Goal: Check status: Check status

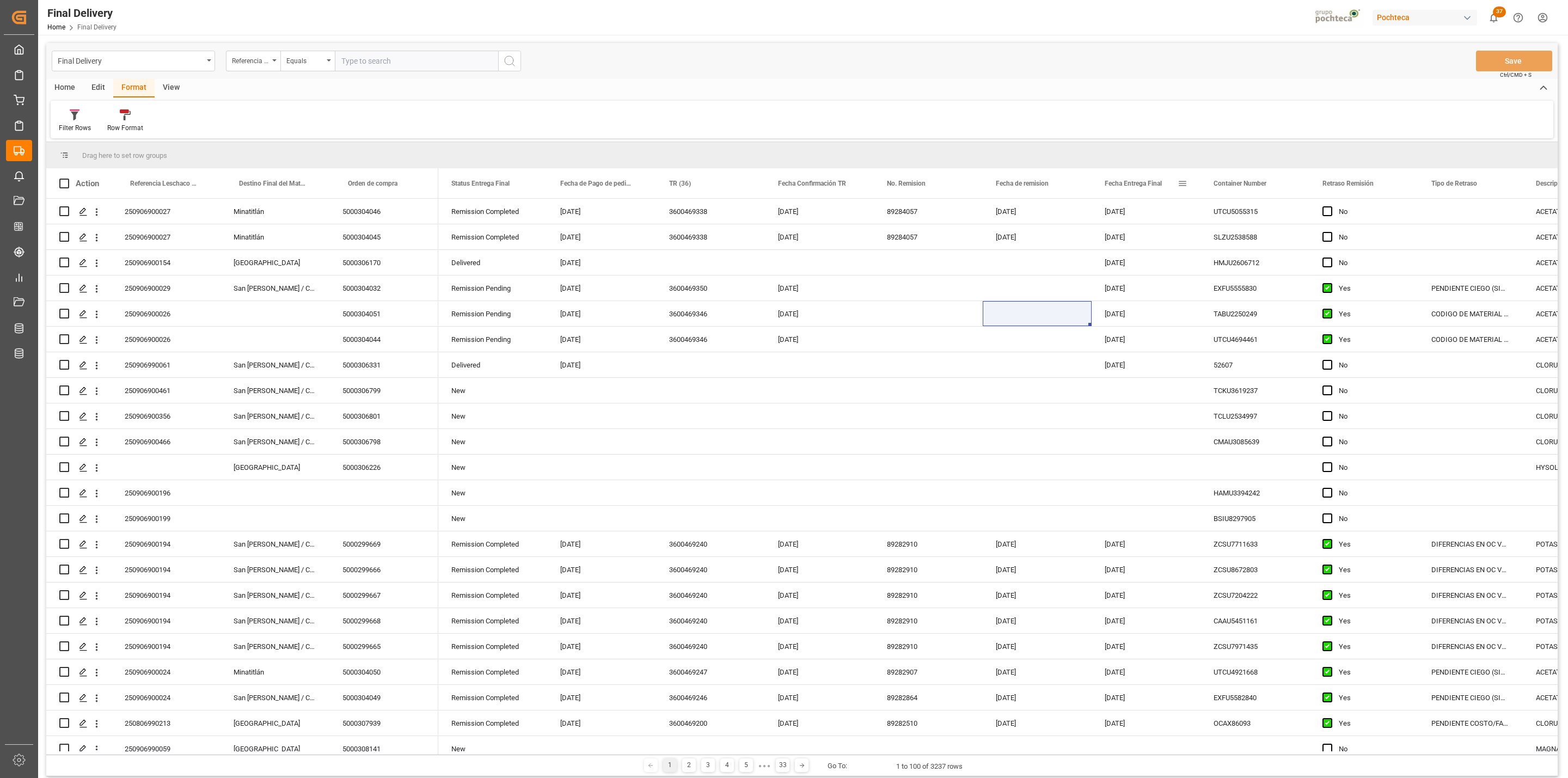
click at [1181, 181] on span at bounding box center [1182, 183] width 10 height 10
click at [1231, 185] on span "filter" at bounding box center [1233, 185] width 10 height 10
click at [1277, 239] on input "date" at bounding box center [1233, 242] width 107 height 22
type input "[DATE]"
click at [1250, 272] on button "Apply" at bounding box center [1246, 275] width 20 height 10
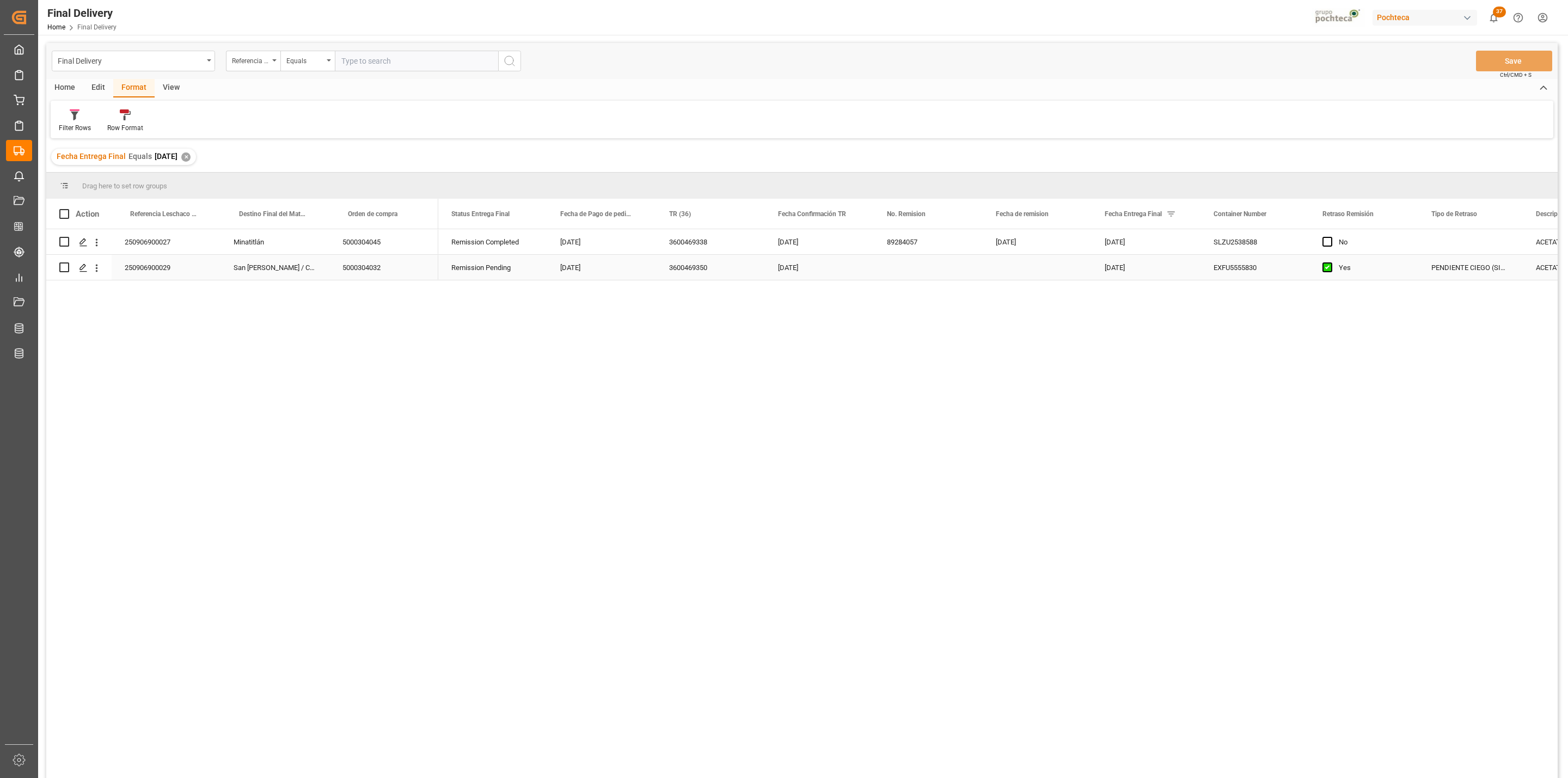
click at [900, 274] on div "Press SPACE to select this row." at bounding box center [928, 267] width 109 height 25
click at [1501, 52] on button "Save" at bounding box center [1514, 61] width 76 height 21
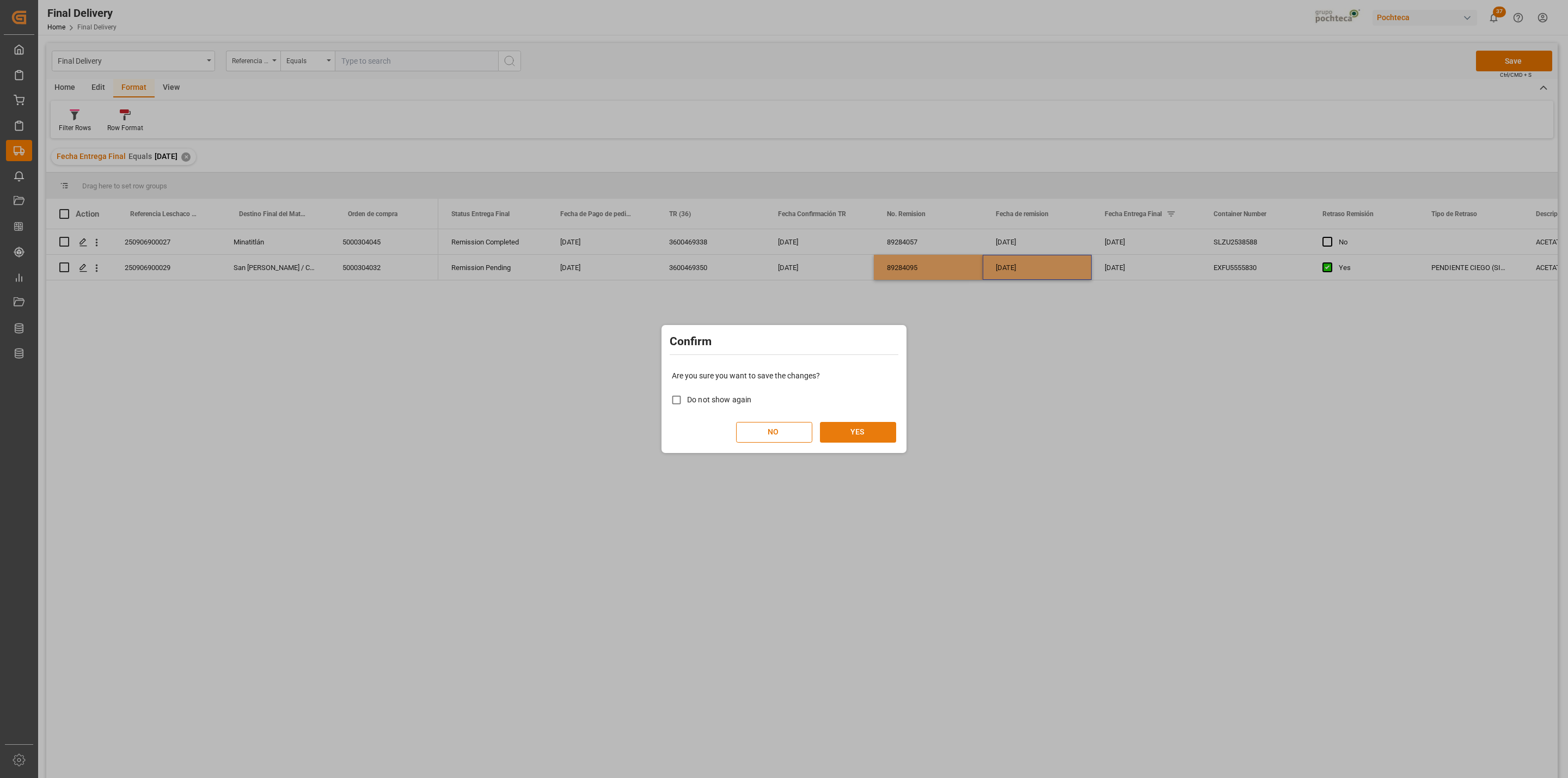
click at [864, 432] on button "YES" at bounding box center [858, 432] width 76 height 21
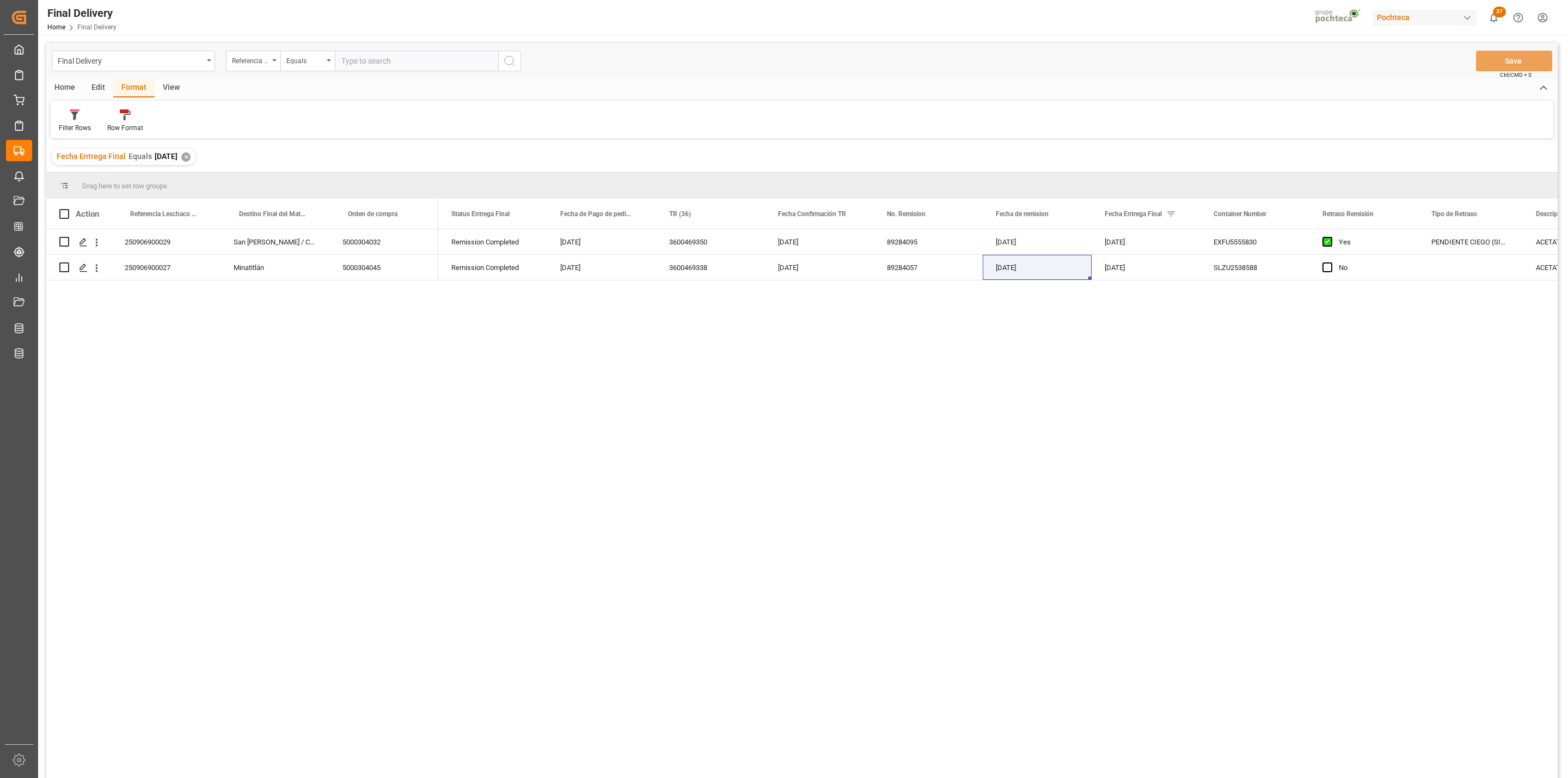
drag, startPoint x: 1234, startPoint y: 531, endPoint x: 1245, endPoint y: 527, distance: 11.7
click at [1243, 528] on div "Remission Completed [DATE] 3600469350 [DATE] 89284095 [DATE] [DATE] EXFU5555830…" at bounding box center [997, 508] width 1119 height 556
click at [1179, 211] on span at bounding box center [1182, 213] width 10 height 10
click at [1279, 266] on input "[DATE]" at bounding box center [1233, 272] width 107 height 22
type input "[DATE]"
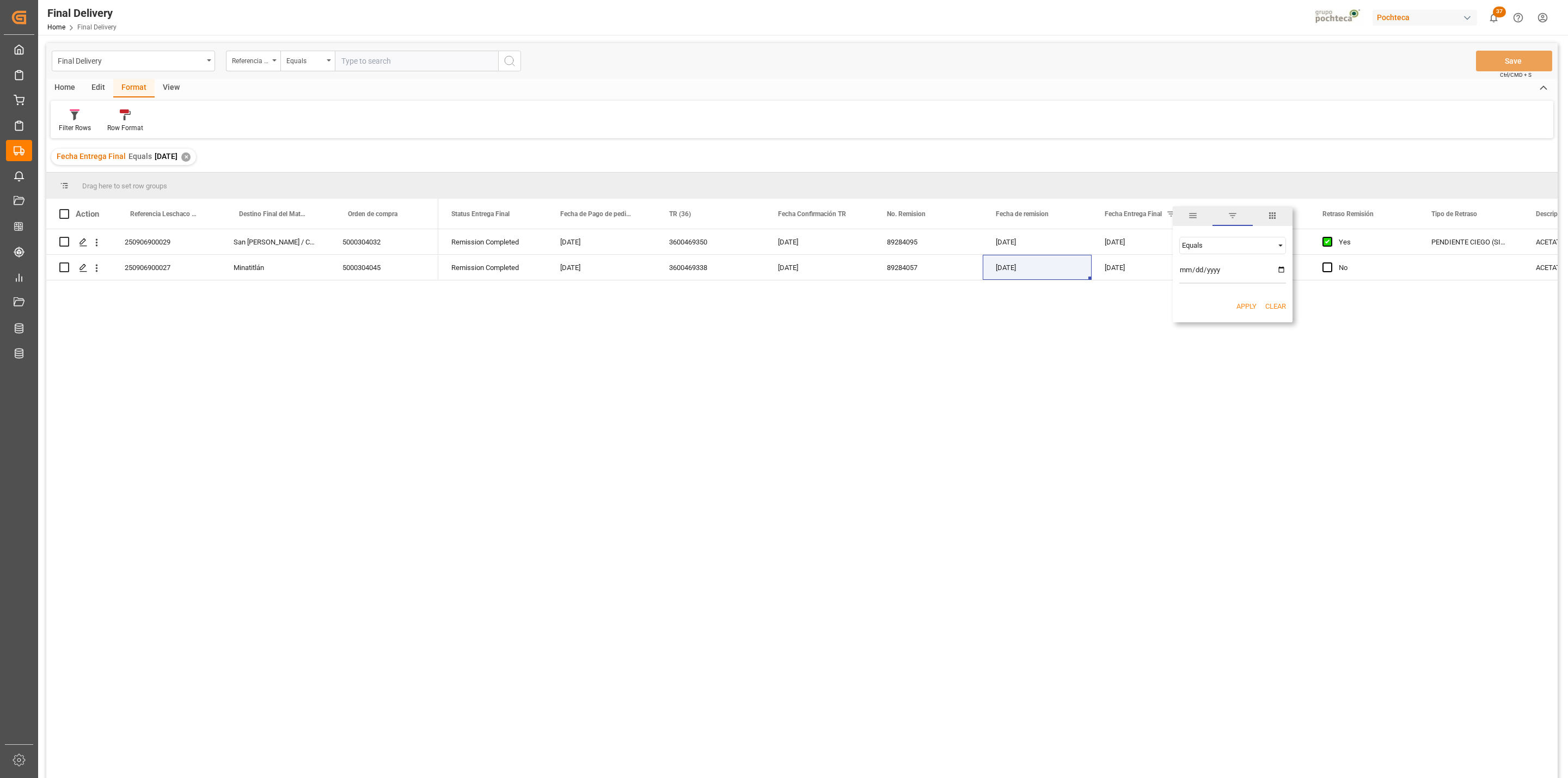
click at [1247, 304] on button "Apply" at bounding box center [1246, 306] width 20 height 10
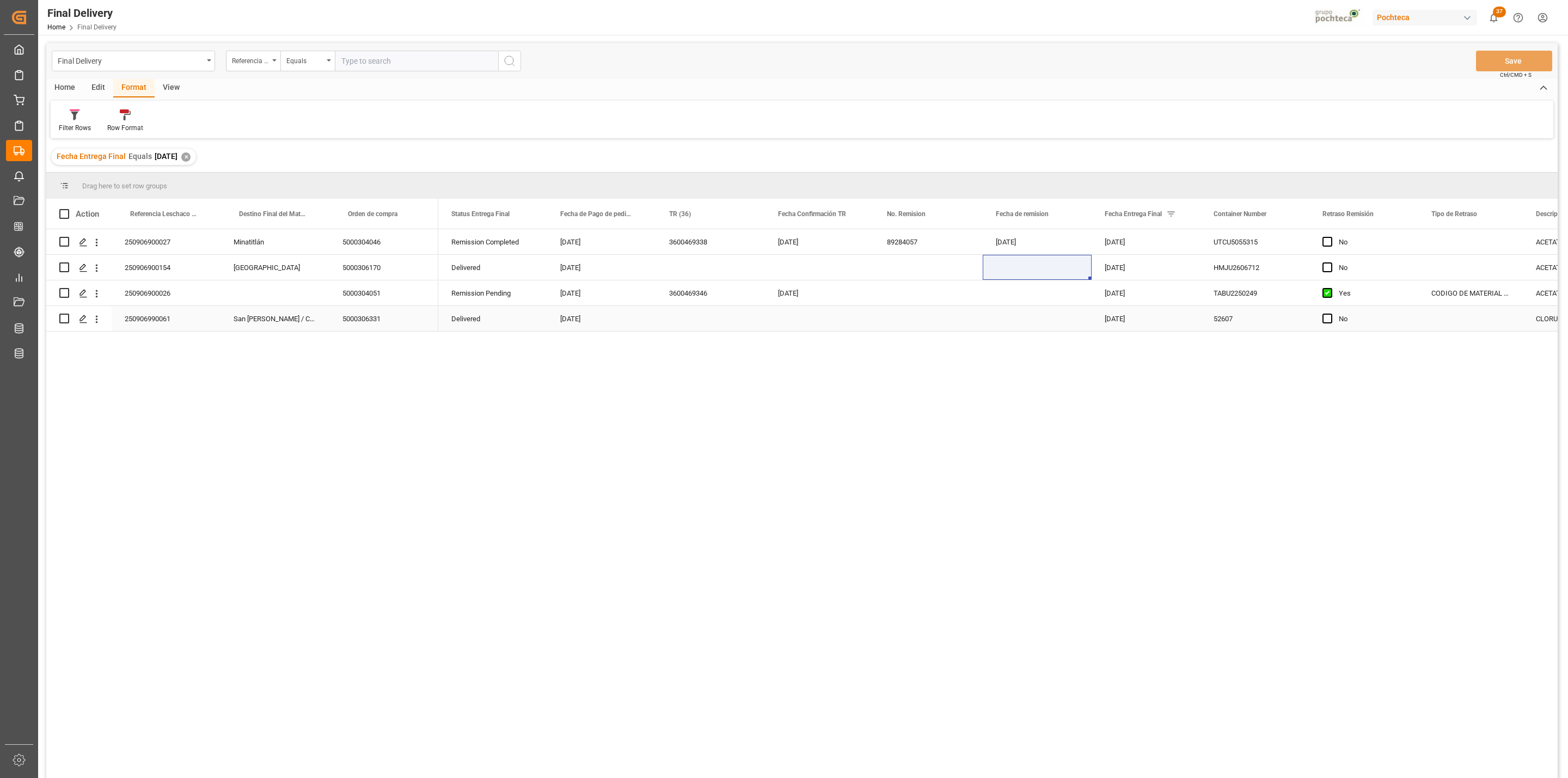
click at [570, 326] on div "[DATE]" at bounding box center [601, 318] width 109 height 25
